Goal: Transaction & Acquisition: Purchase product/service

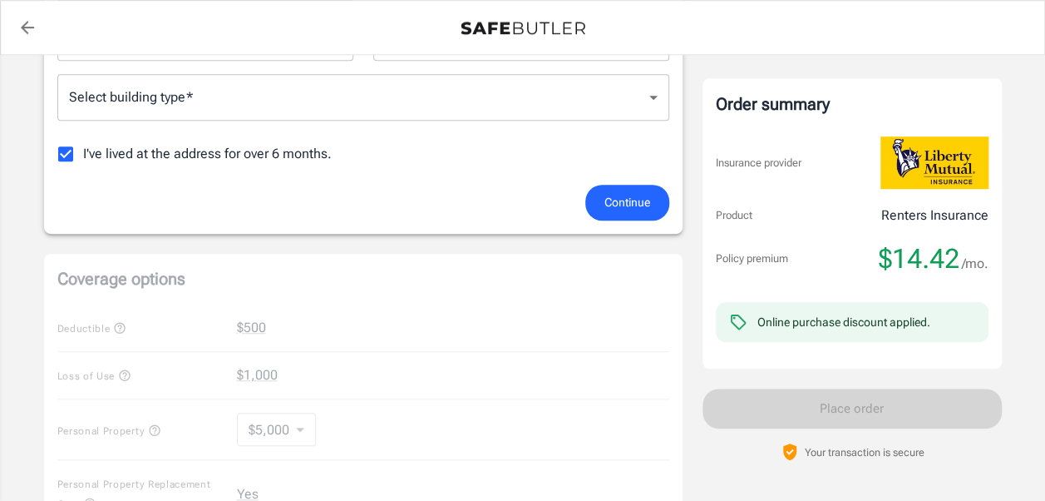
scroll to position [317, 0]
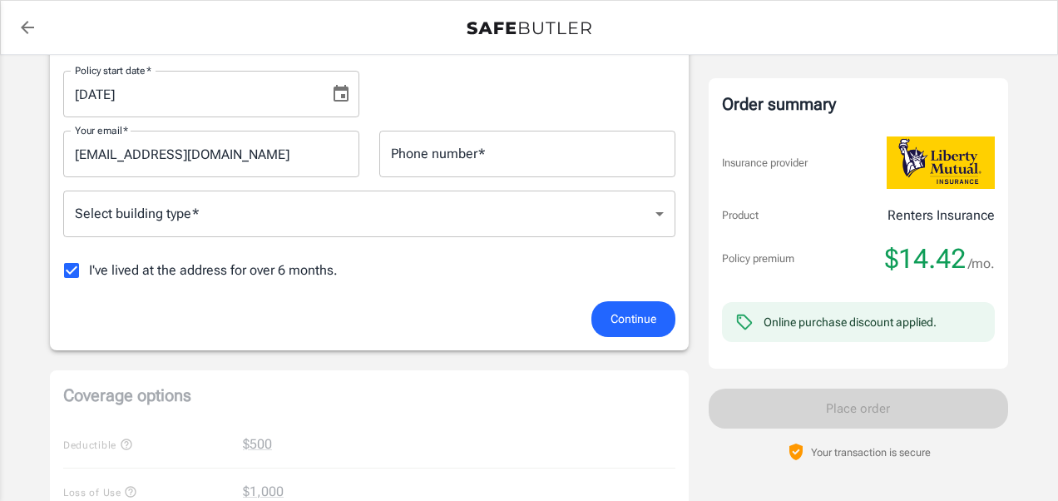
click at [162, 220] on body "Policy premium $ 14.42 /mo Liberty Mutual Renters Insurance [STREET_ADDRESS] Yo…" at bounding box center [529, 469] width 1058 height 1572
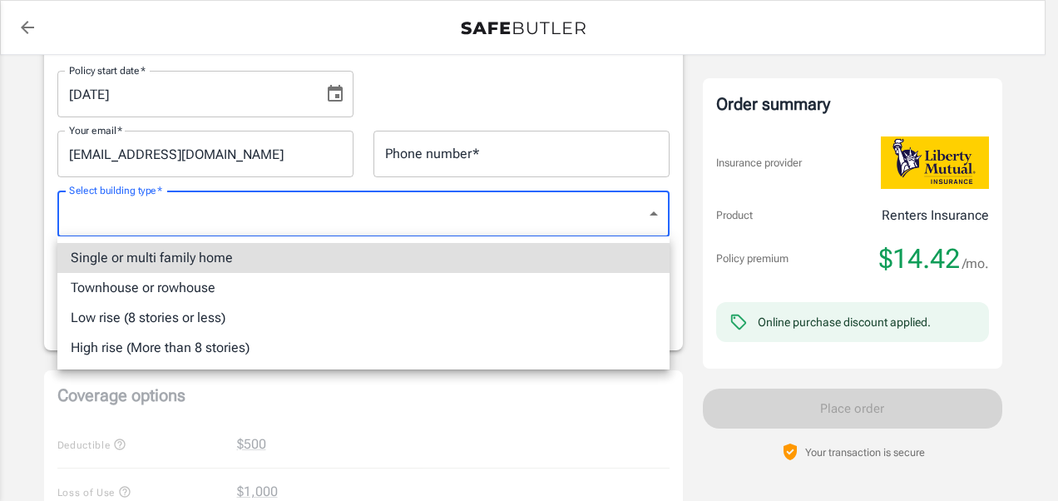
click at [173, 261] on li "Single or multi family home" at bounding box center [363, 258] width 612 height 30
type input "singlefamily"
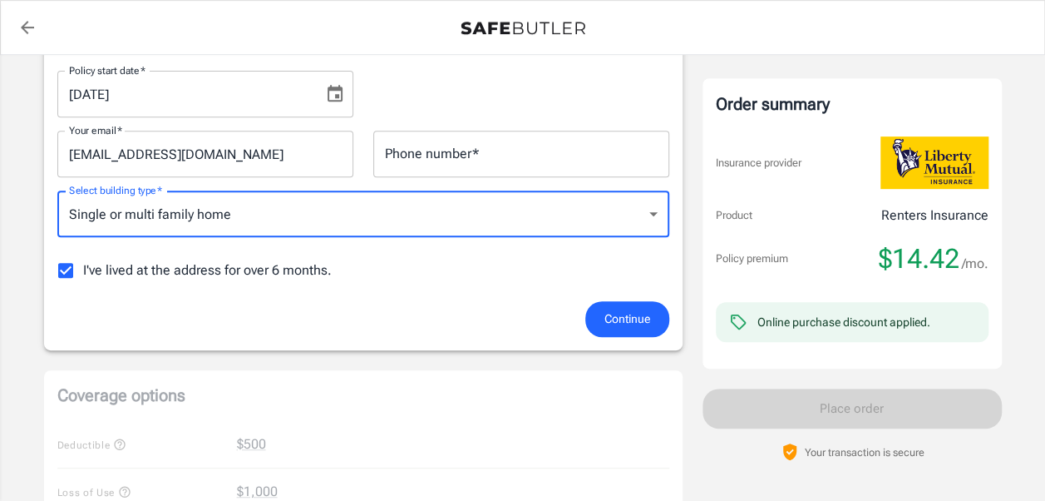
click at [242, 269] on span "I've lived at the address for over 6 months." at bounding box center [207, 270] width 249 height 20
click at [83, 269] on input "I've lived at the address for over 6 months." at bounding box center [65, 270] width 35 height 35
checkbox input "false"
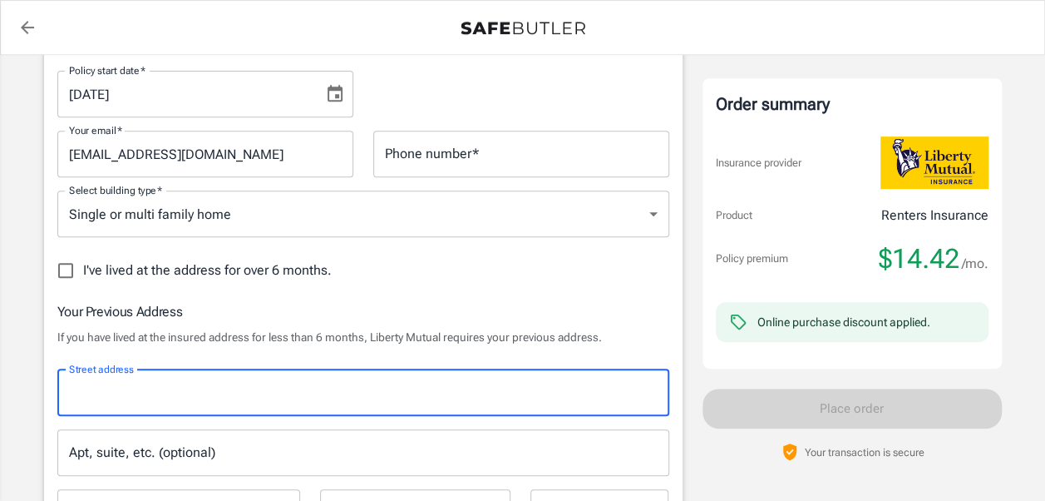
click at [306, 393] on input "Street address" at bounding box center [363, 393] width 597 height 32
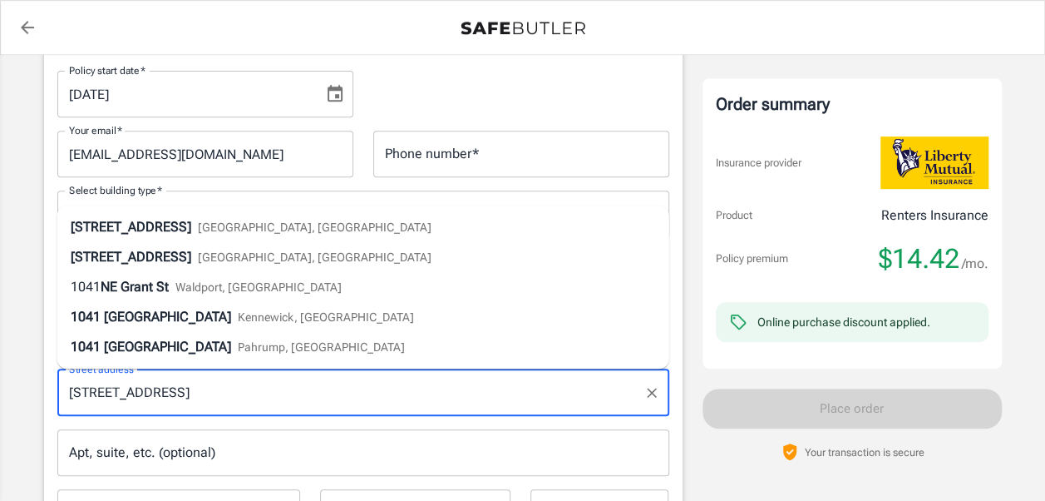
click at [294, 223] on span "[GEOGRAPHIC_DATA], [GEOGRAPHIC_DATA]" at bounding box center [315, 226] width 234 height 13
type input "[STREET_ADDRESS]"
type input "[GEOGRAPHIC_DATA]"
select select "OR"
type input "97365"
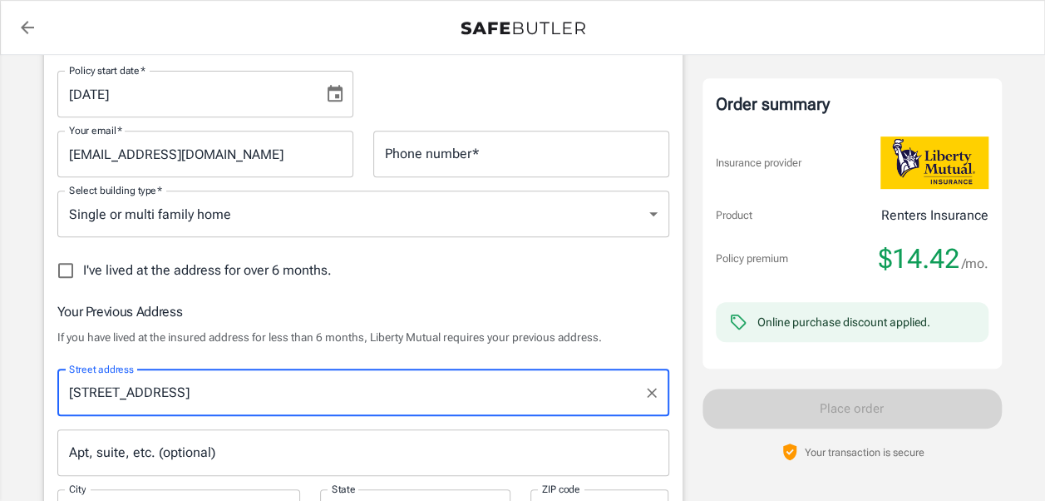
type input "[STREET_ADDRESS]"
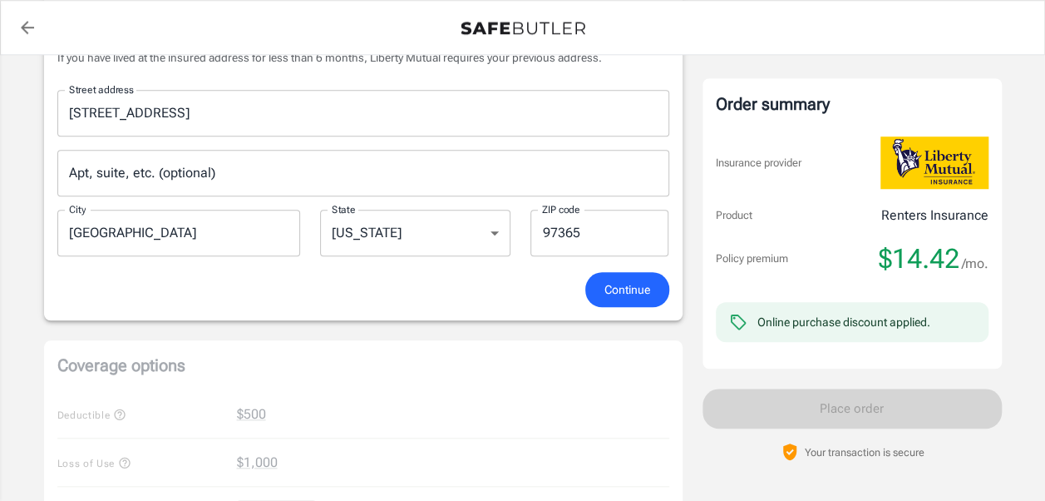
scroll to position [615, 0]
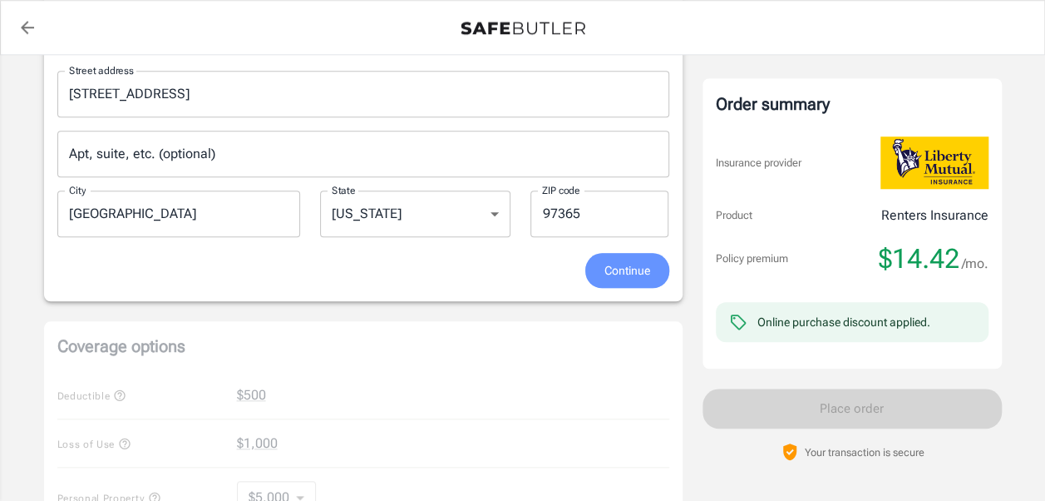
click at [641, 264] on span "Continue" at bounding box center [628, 270] width 46 height 21
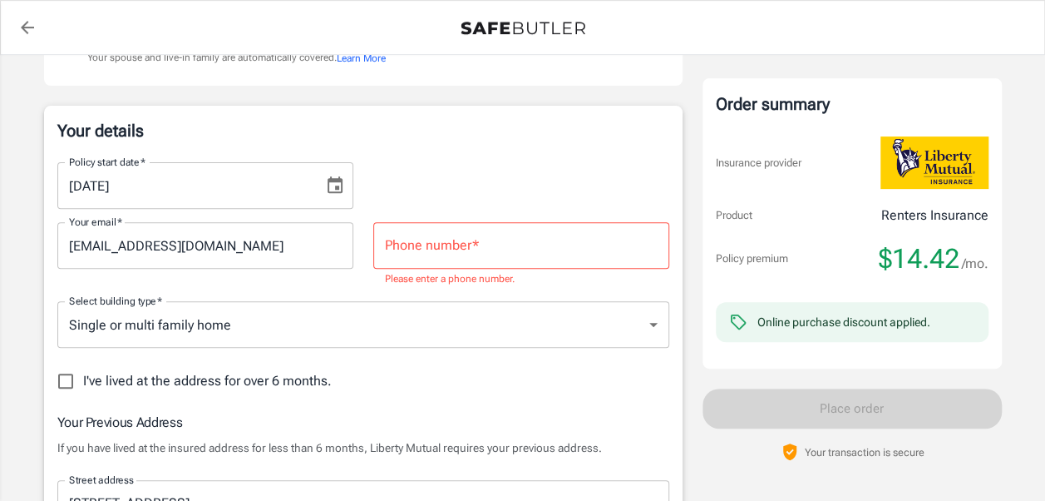
scroll to position [220, 0]
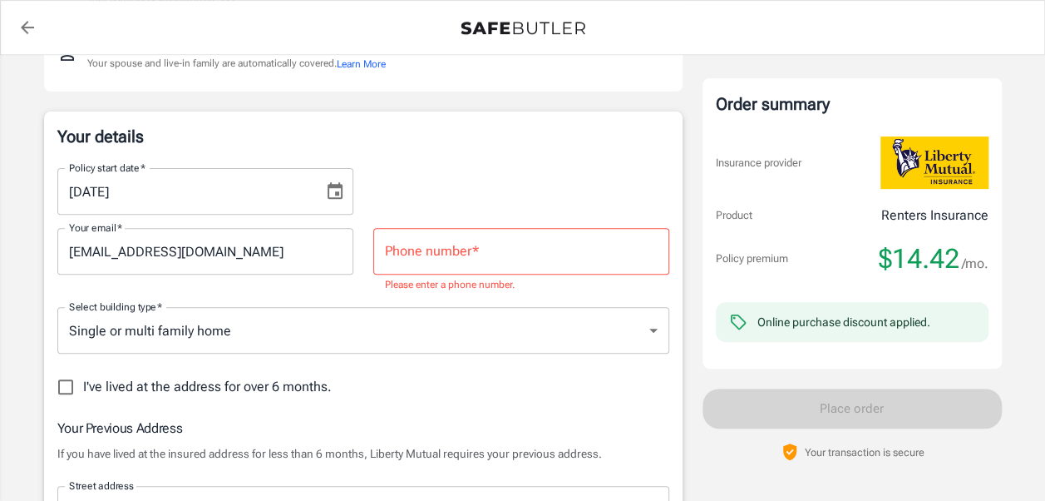
click at [584, 254] on input "Phone number   *" at bounding box center [521, 251] width 296 height 47
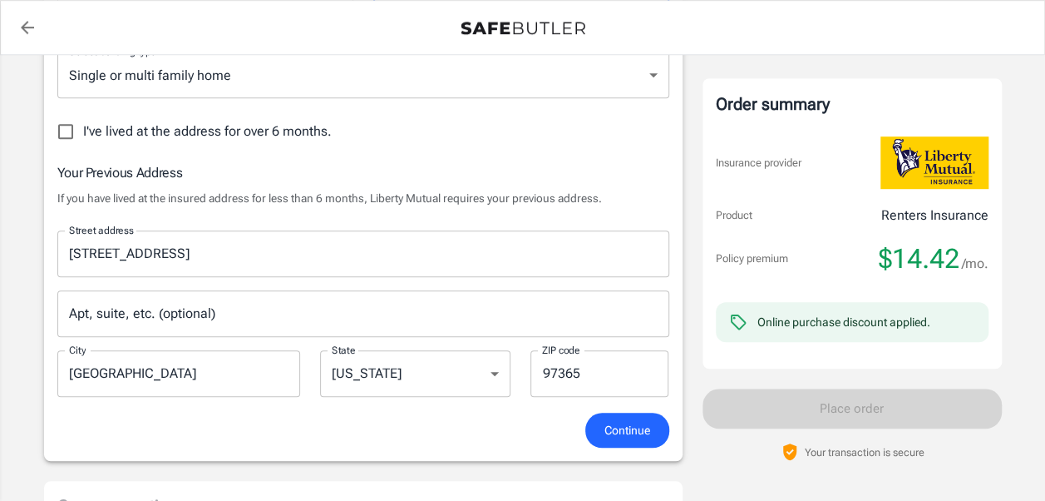
scroll to position [464, 0]
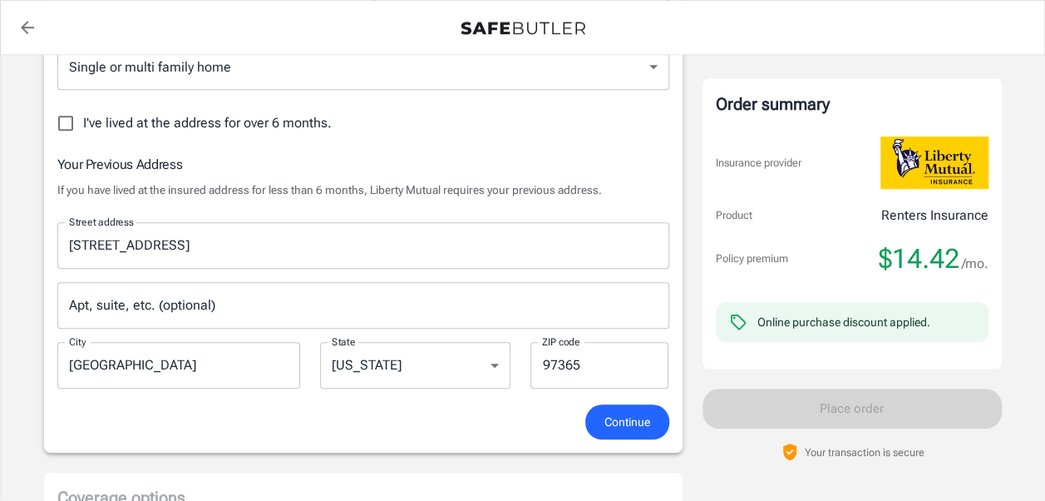
type input "5419927423"
click at [634, 419] on span "Continue" at bounding box center [628, 422] width 46 height 21
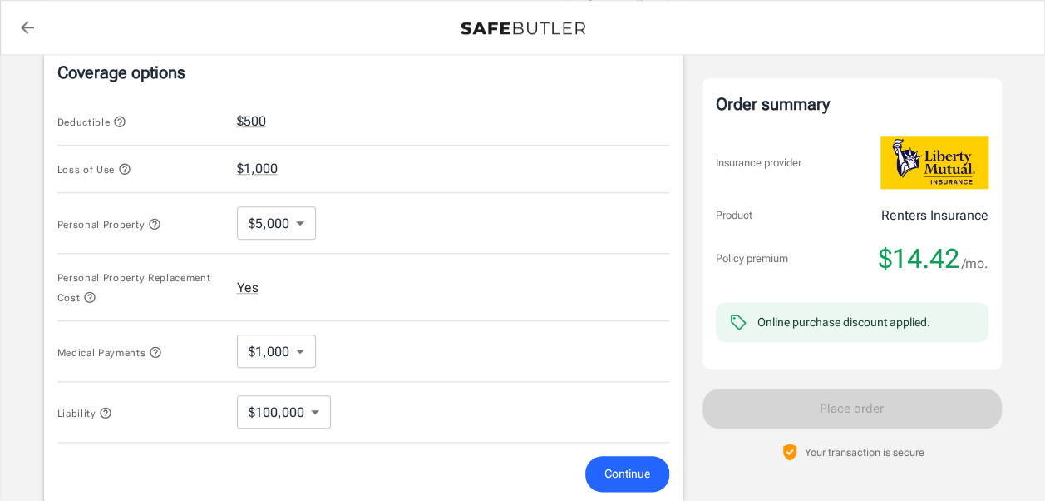
scroll to position [723, 0]
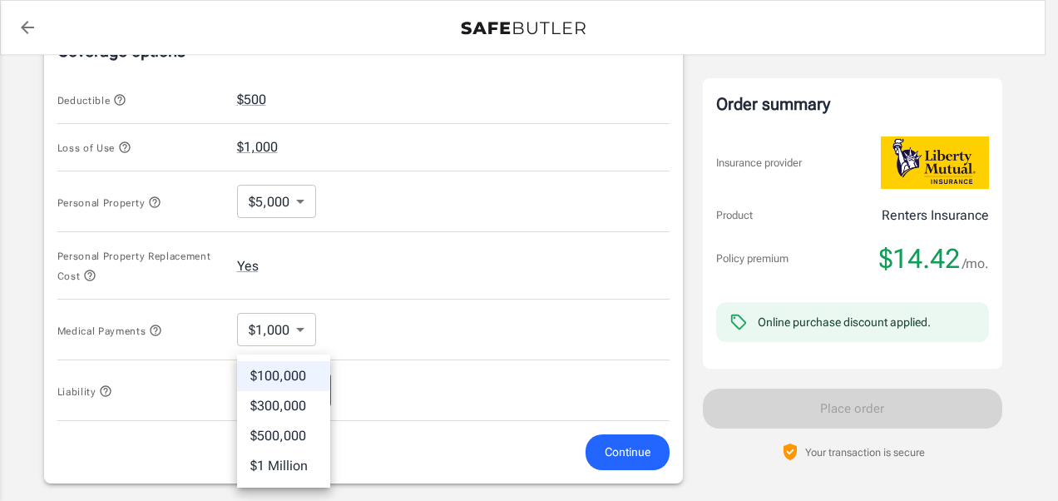
click at [311, 382] on body "Policy premium $ 14.42 /mo Liberty Mutual Renters Insurance [STREET_ADDRESS] Yo…" at bounding box center [529, 94] width 1058 height 1635
click at [479, 204] on div at bounding box center [529, 250] width 1058 height 501
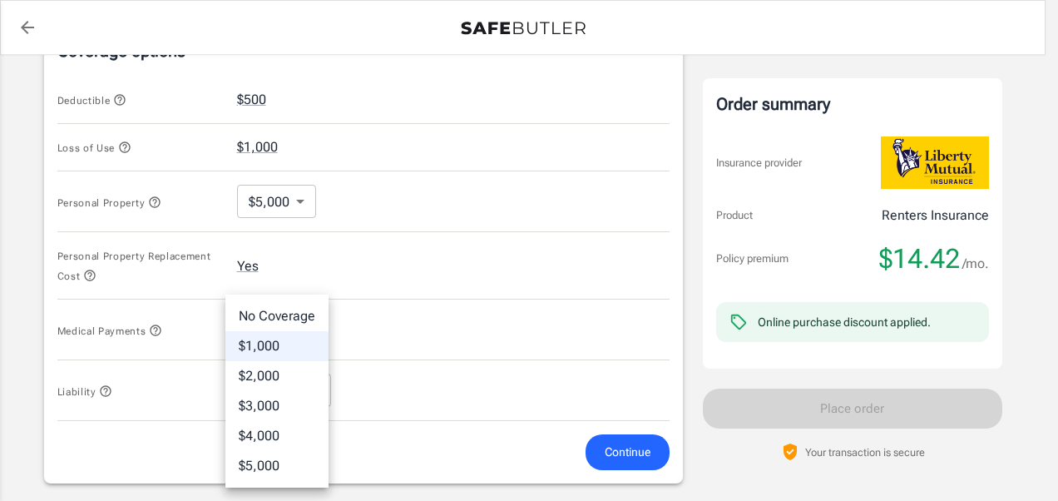
click at [299, 312] on body "Policy premium $ 14.42 /mo Liberty Mutual Renters Insurance [STREET_ADDRESS] Yo…" at bounding box center [529, 94] width 1058 height 1635
click at [284, 314] on li "No Coverage" at bounding box center [276, 316] width 103 height 30
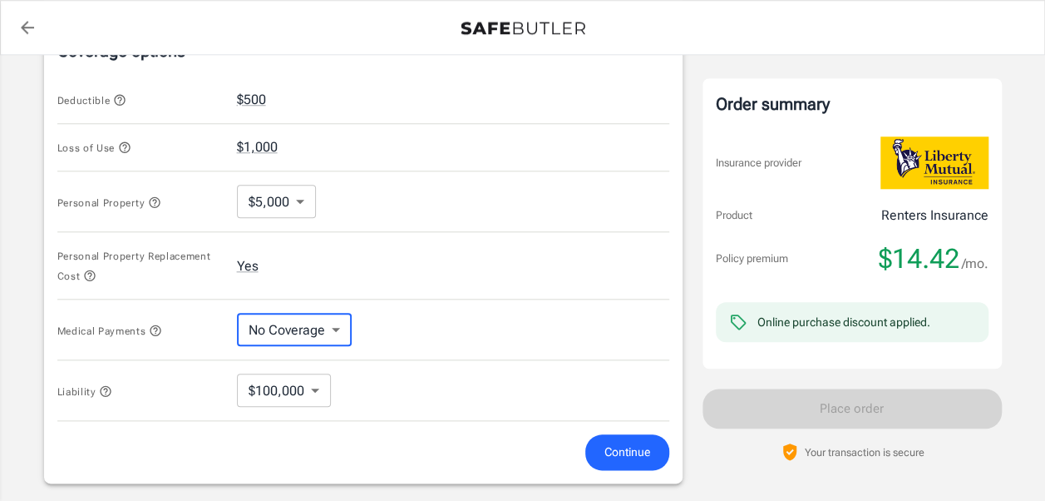
click at [284, 319] on body "Policy premium $ 14.42 /mo Liberty Mutual Renters Insurance [STREET_ADDRESS] Yo…" at bounding box center [522, 94] width 1045 height 1635
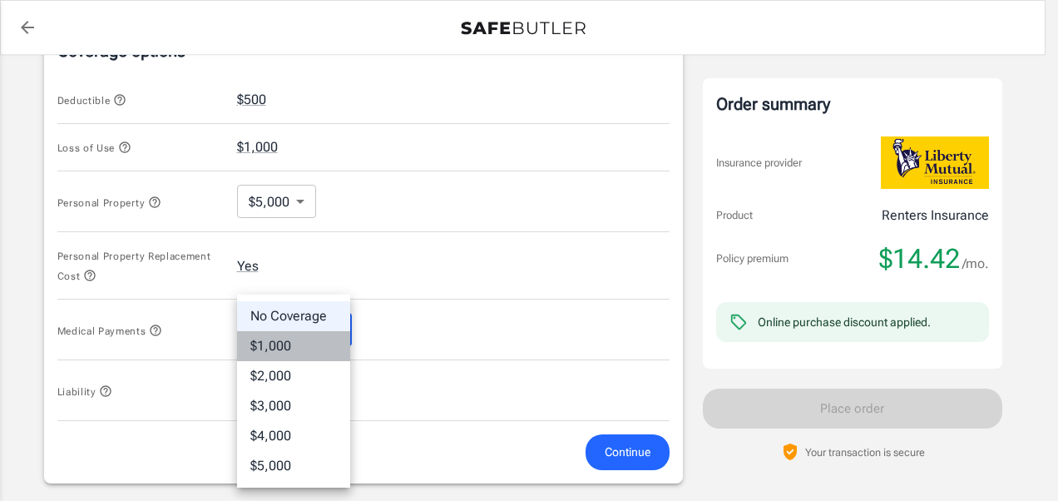
click at [293, 348] on li "$1,000" at bounding box center [293, 346] width 113 height 30
type input "1000"
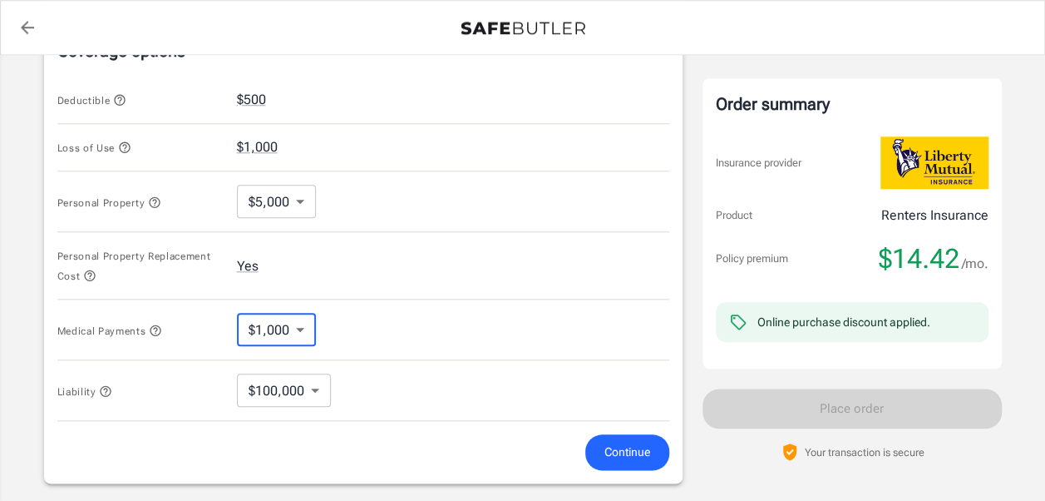
click at [647, 447] on span "Continue" at bounding box center [628, 452] width 46 height 21
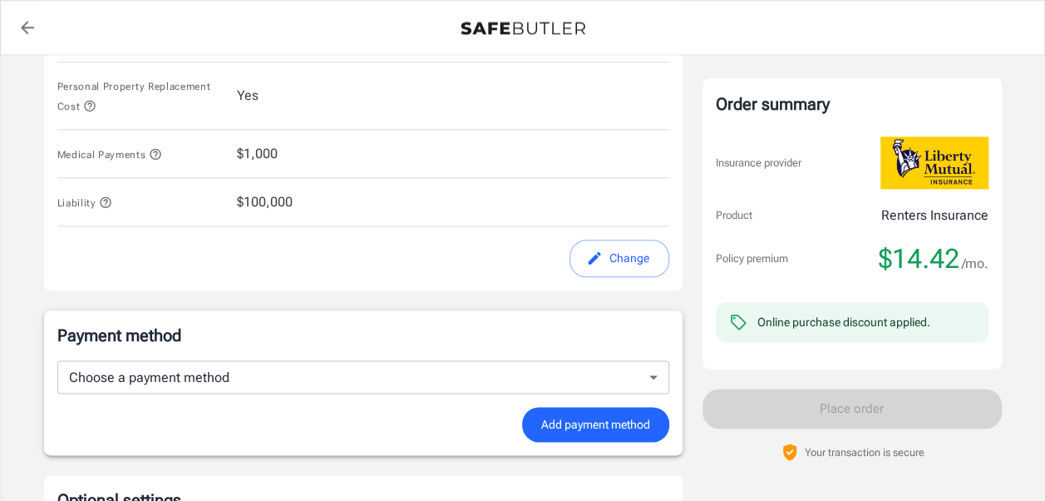
scroll to position [1009, 0]
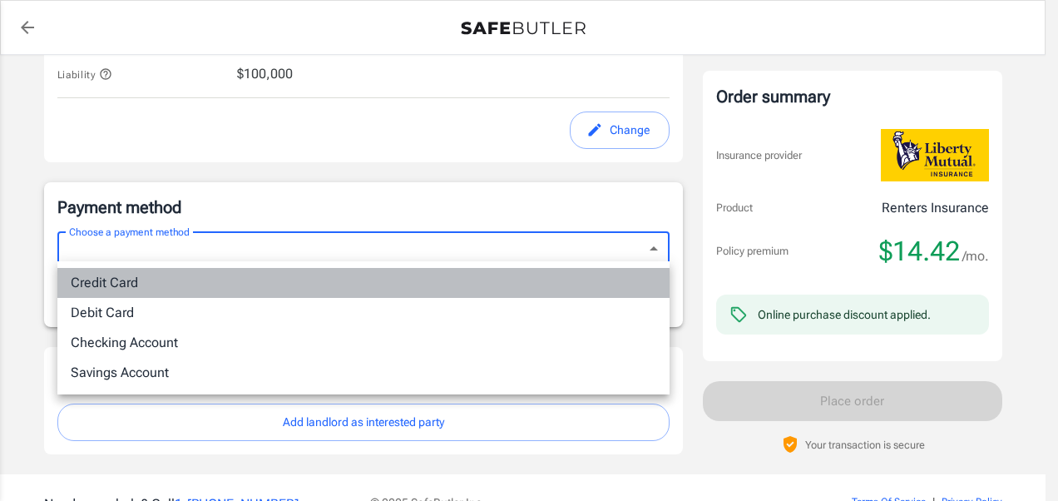
click at [316, 288] on li "Credit Card" at bounding box center [363, 283] width 612 height 30
type input "credit"
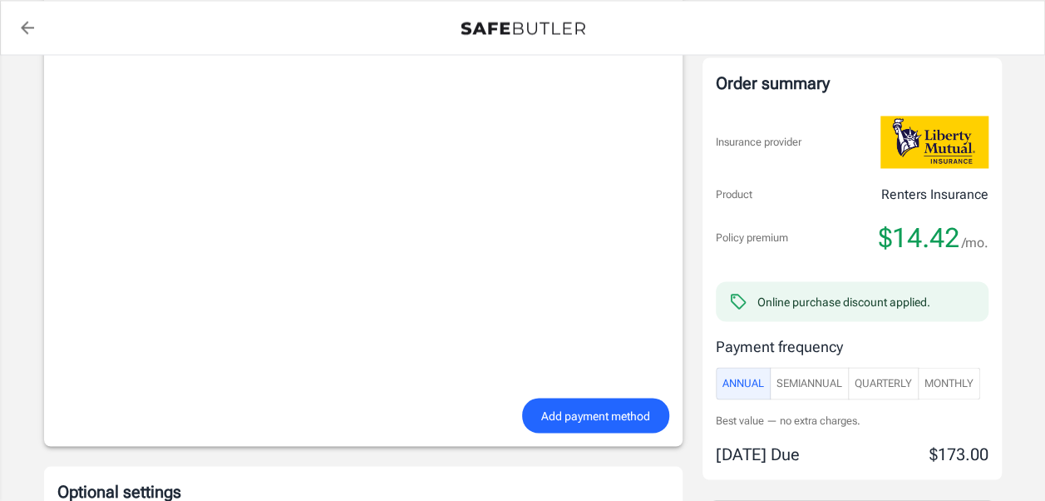
scroll to position [1330, 0]
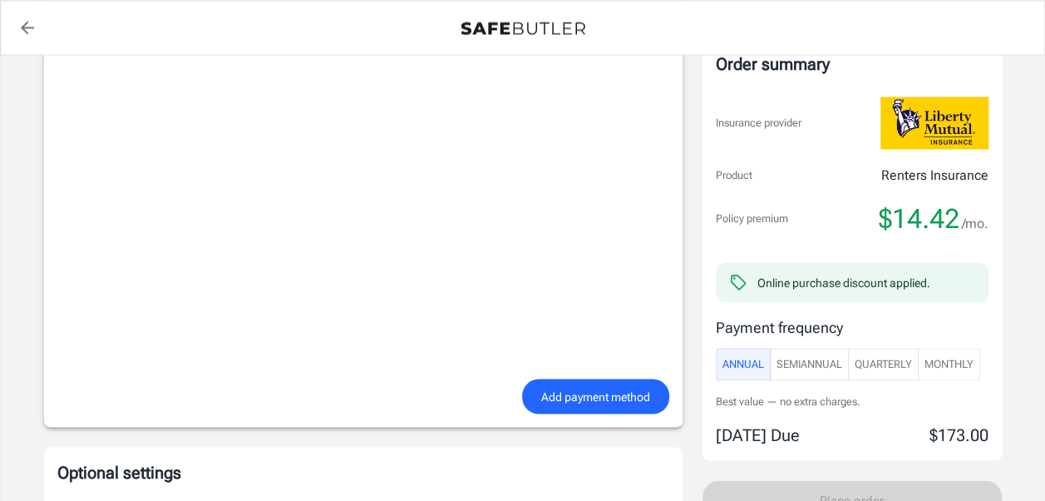
click at [238, 379] on div "Add payment method" at bounding box center [363, 396] width 632 height 36
click at [615, 393] on span "Add payment method" at bounding box center [595, 396] width 109 height 21
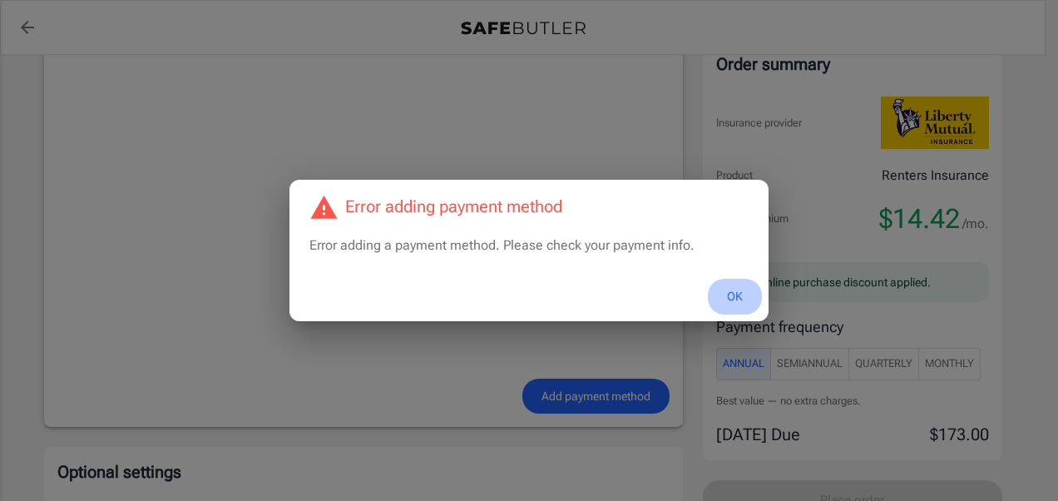
click at [727, 294] on button "OK" at bounding box center [735, 297] width 54 height 36
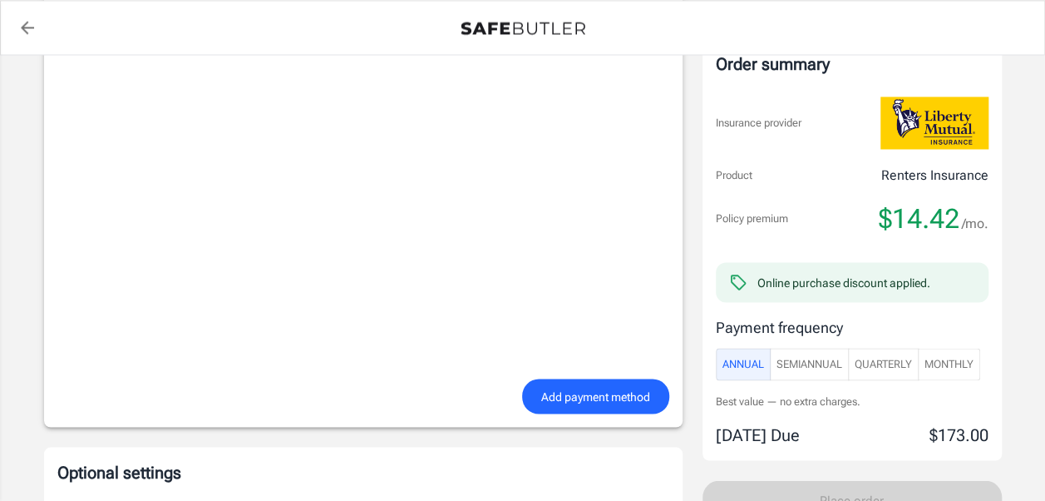
click at [580, 386] on span "Add payment method" at bounding box center [595, 396] width 109 height 21
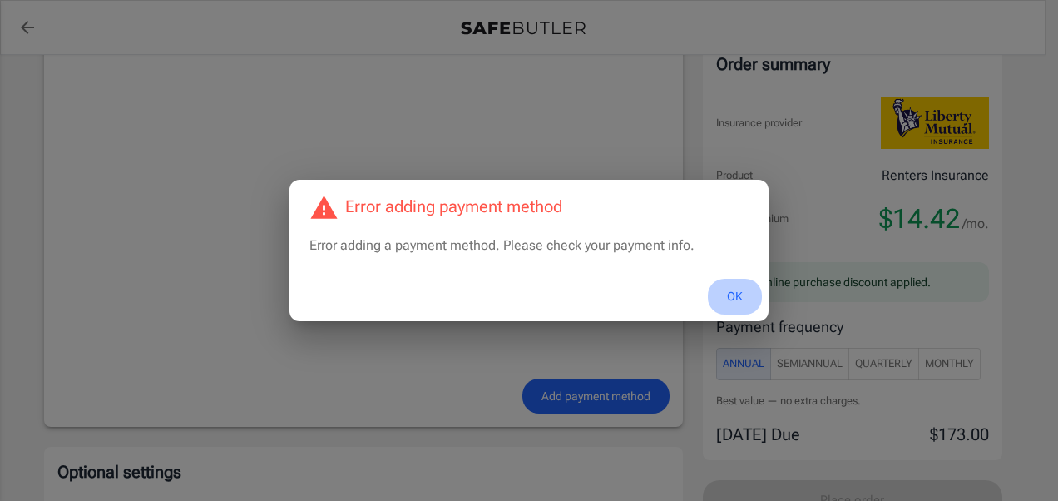
click at [732, 293] on button "OK" at bounding box center [735, 297] width 54 height 36
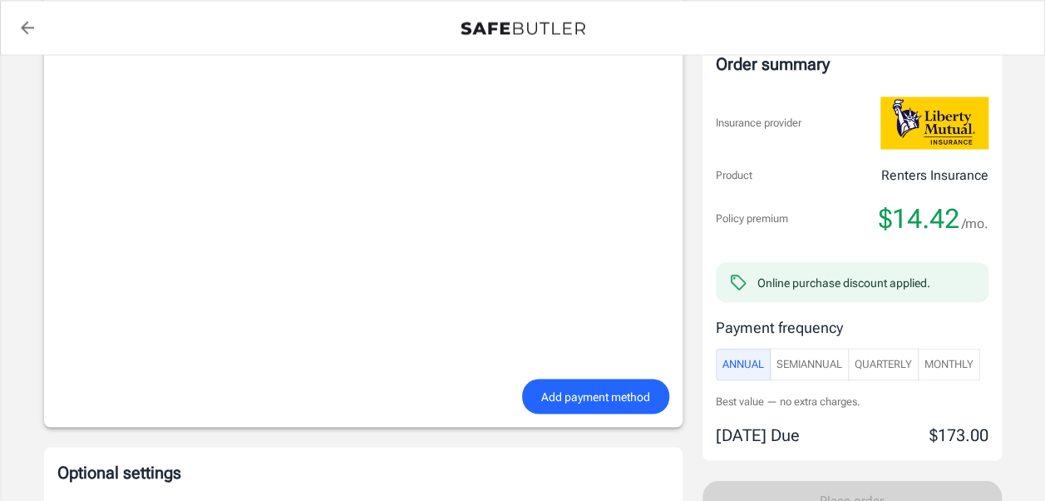
click at [581, 392] on span "Add payment method" at bounding box center [595, 396] width 109 height 21
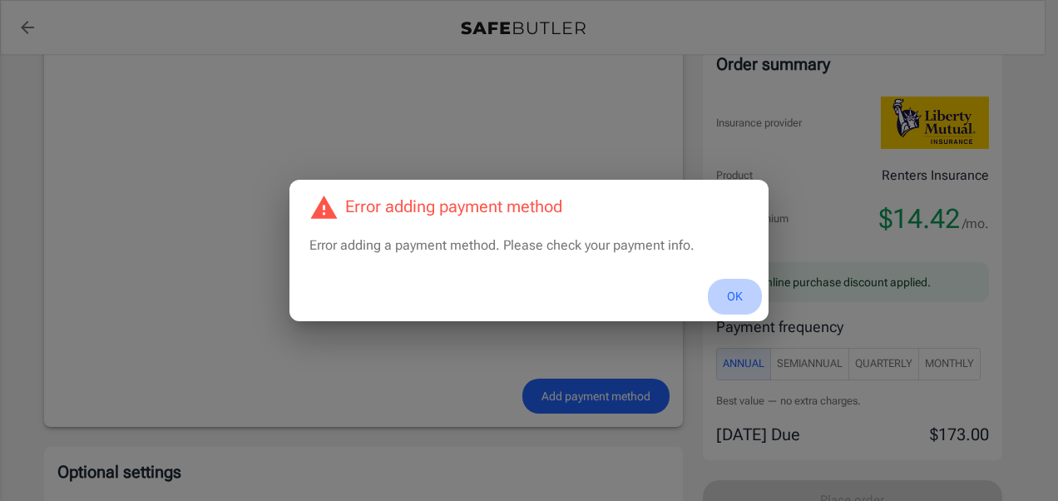
click at [727, 298] on button "OK" at bounding box center [735, 297] width 54 height 36
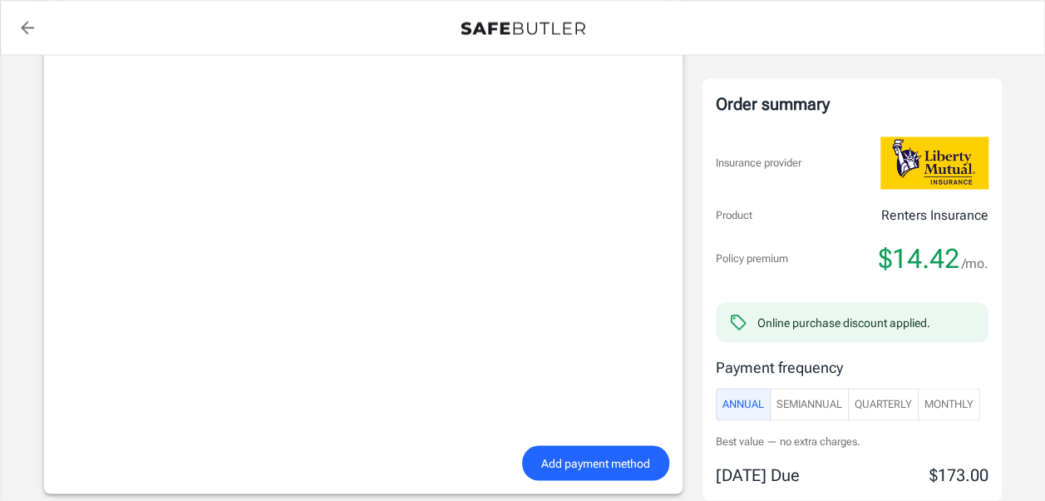
scroll to position [1241, 0]
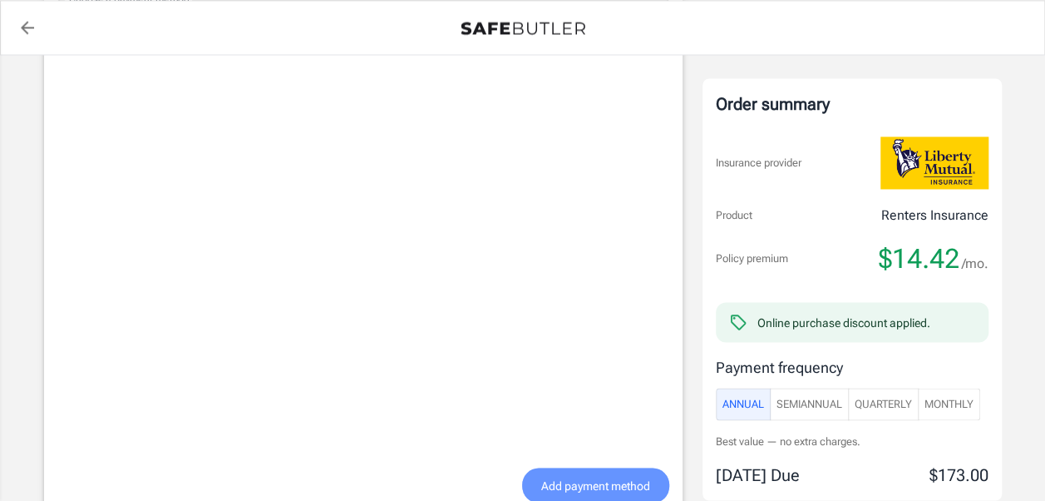
click at [583, 478] on span "Add payment method" at bounding box center [595, 485] width 109 height 21
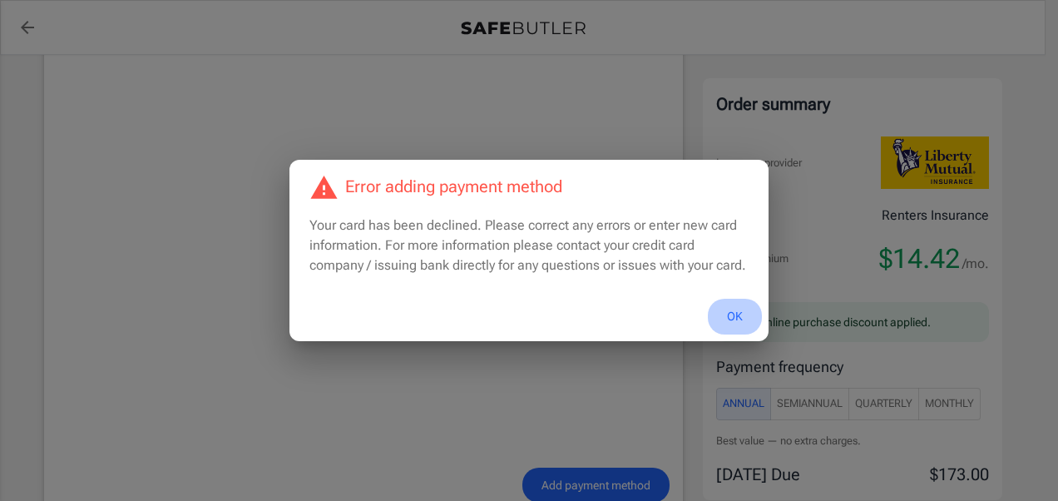
click at [735, 324] on button "OK" at bounding box center [735, 317] width 54 height 36
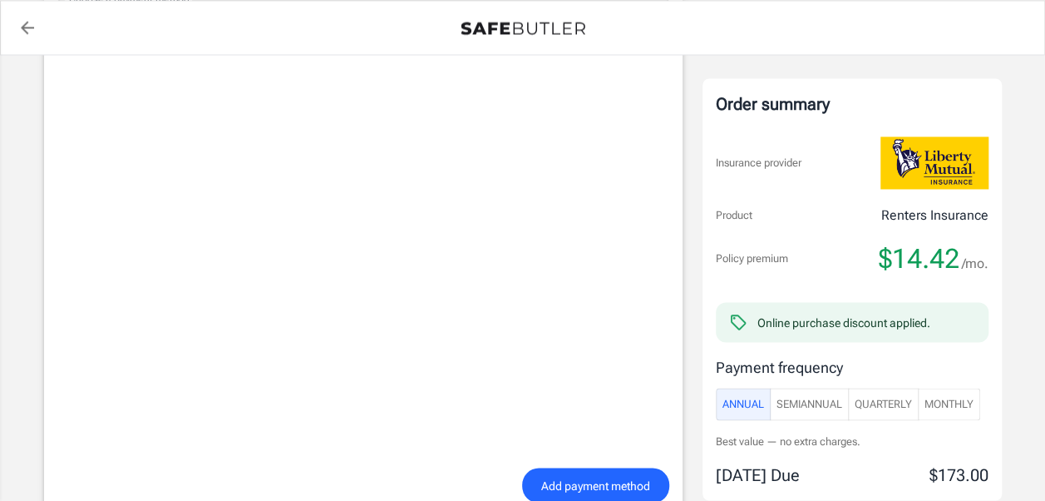
click at [308, 467] on div "Add payment method" at bounding box center [363, 485] width 632 height 36
click at [619, 479] on span "Add payment method" at bounding box center [595, 485] width 109 height 21
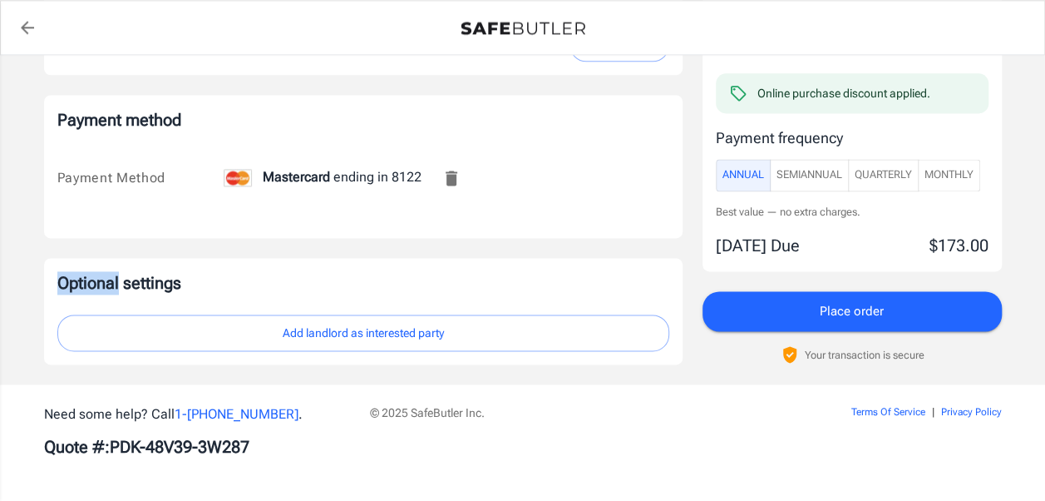
scroll to position [1091, 0]
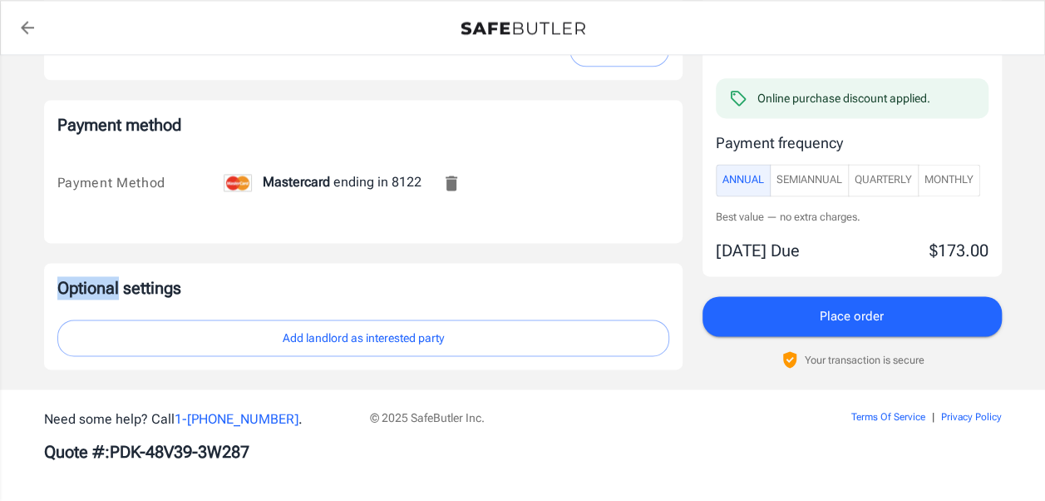
click at [851, 313] on span "Place order" at bounding box center [852, 316] width 64 height 22
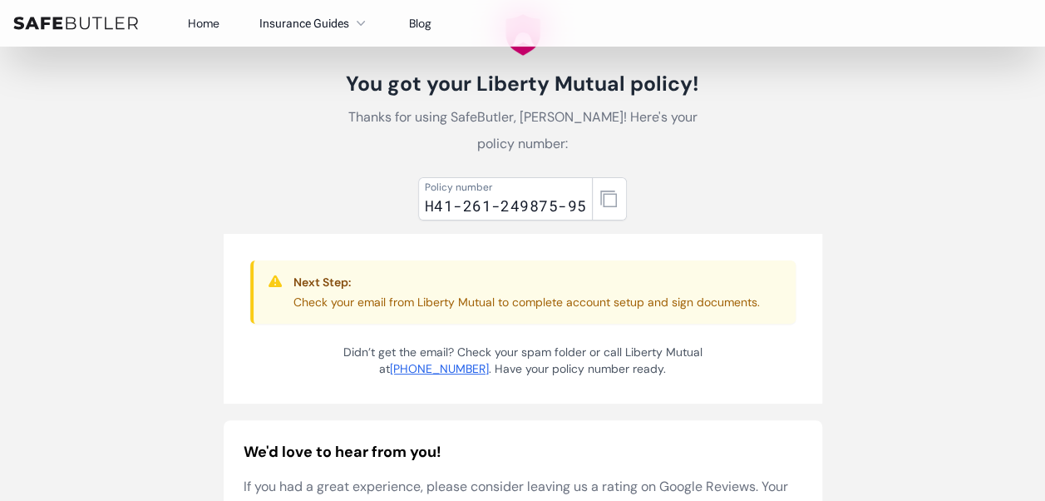
scroll to position [89, 0]
